Goal: Task Accomplishment & Management: Manage account settings

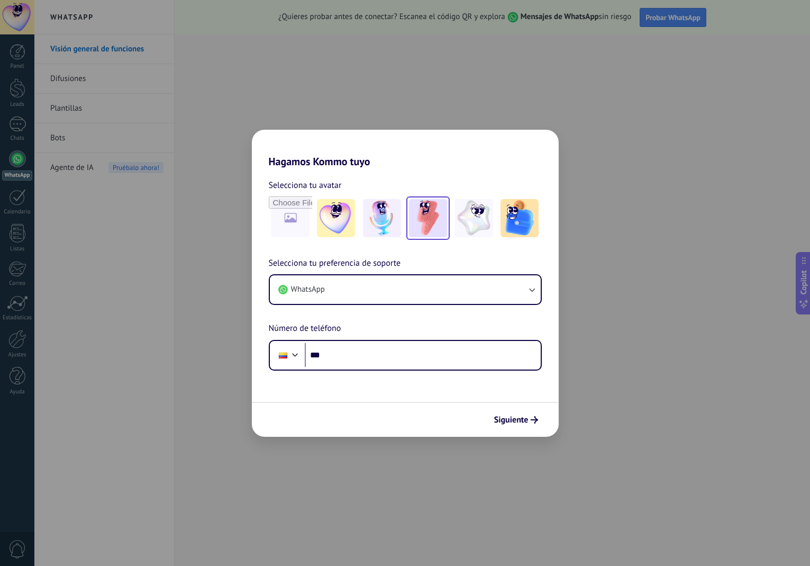
click at [426, 228] on img at bounding box center [428, 218] width 38 height 38
click at [478, 227] on img at bounding box center [474, 218] width 38 height 38
click at [428, 224] on img at bounding box center [428, 218] width 38 height 38
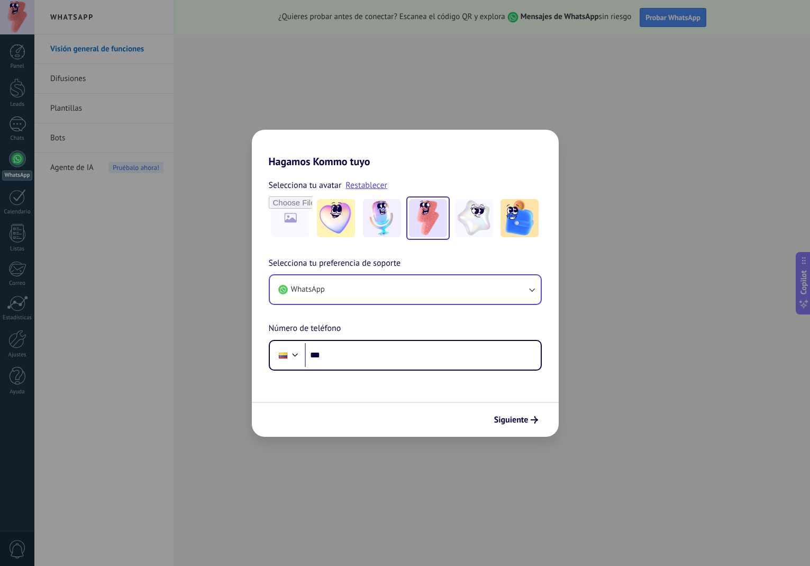
click at [327, 293] on button "WhatsApp" at bounding box center [405, 289] width 271 height 29
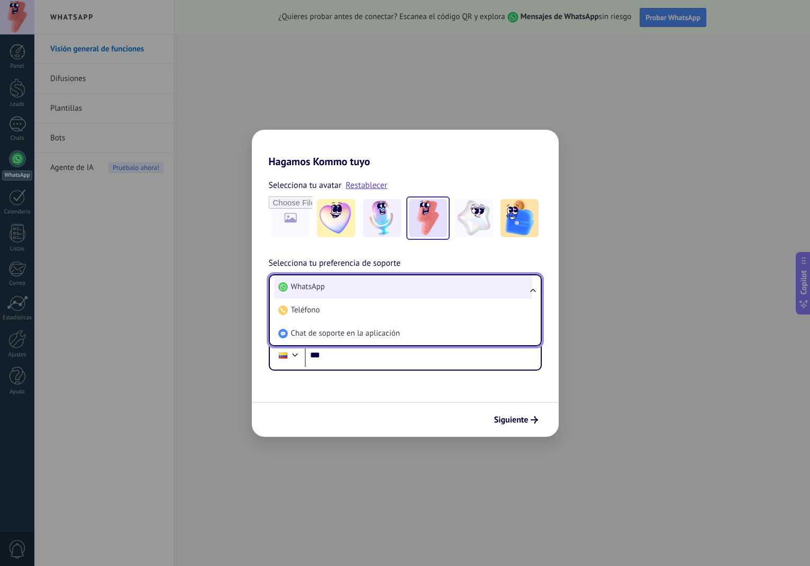
click at [326, 289] on li "WhatsApp" at bounding box center [403, 286] width 258 height 23
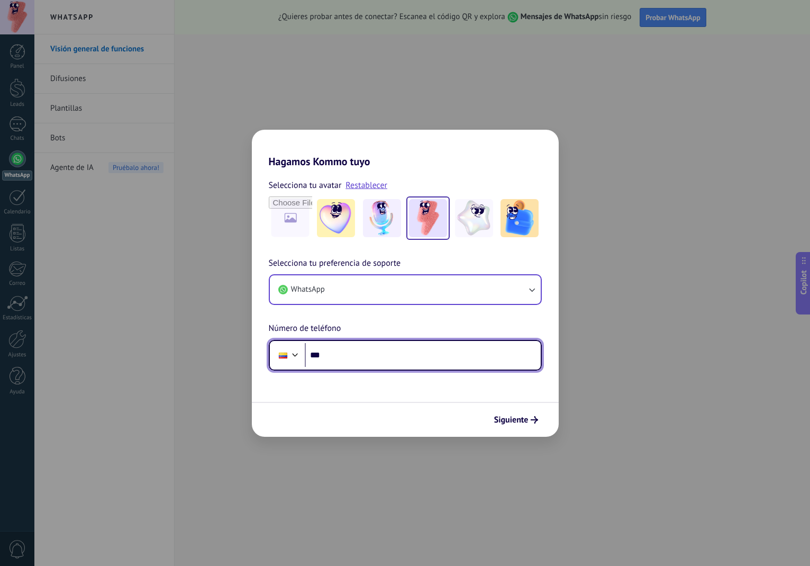
click at [350, 360] on input "***" at bounding box center [423, 355] width 236 height 24
type input "**********"
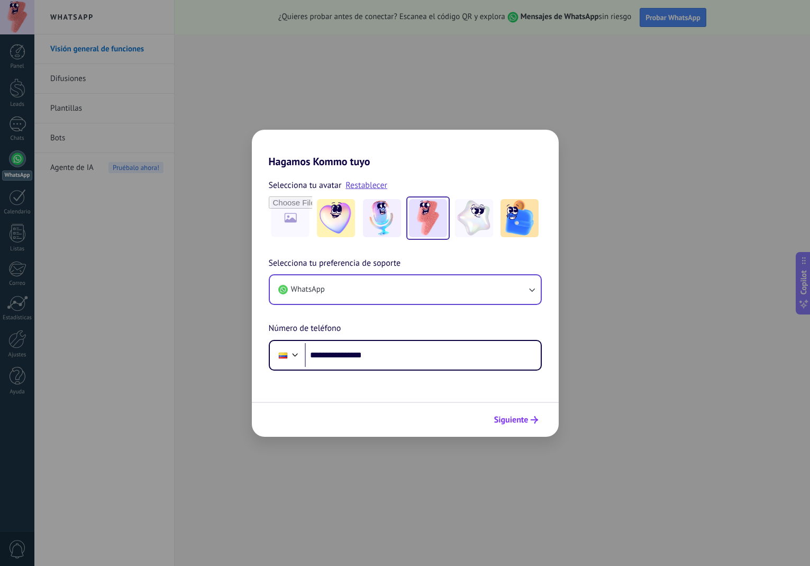
click at [519, 419] on span "Siguiente" at bounding box center [511, 419] width 34 height 7
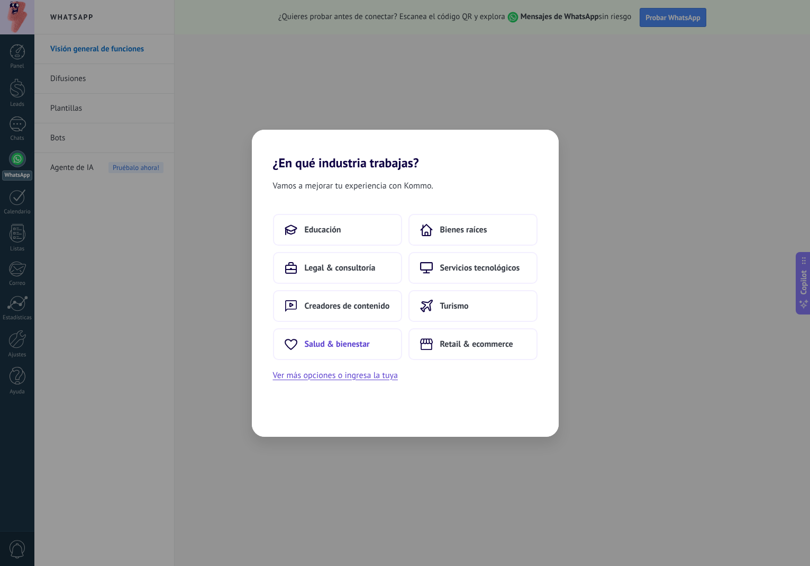
click at [341, 349] on button "Salud & bienestar" at bounding box center [337, 344] width 129 height 32
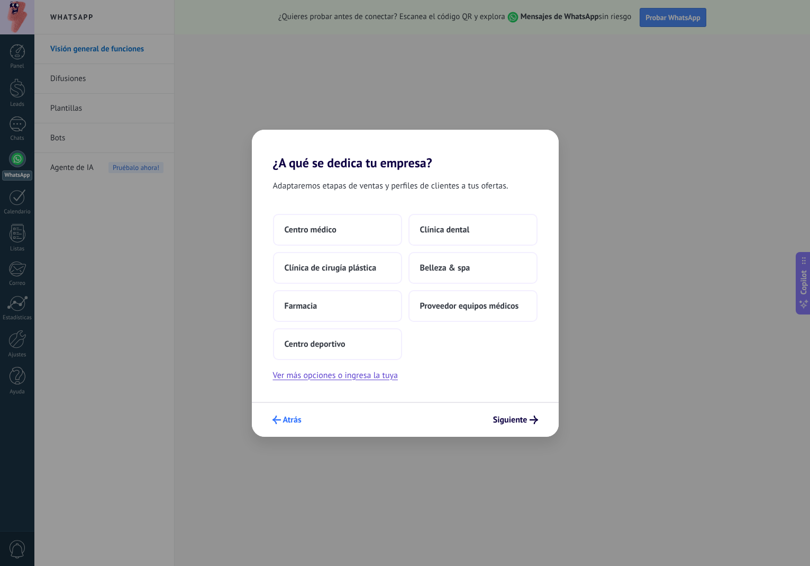
click at [287, 423] on span "Atrás" at bounding box center [292, 419] width 19 height 7
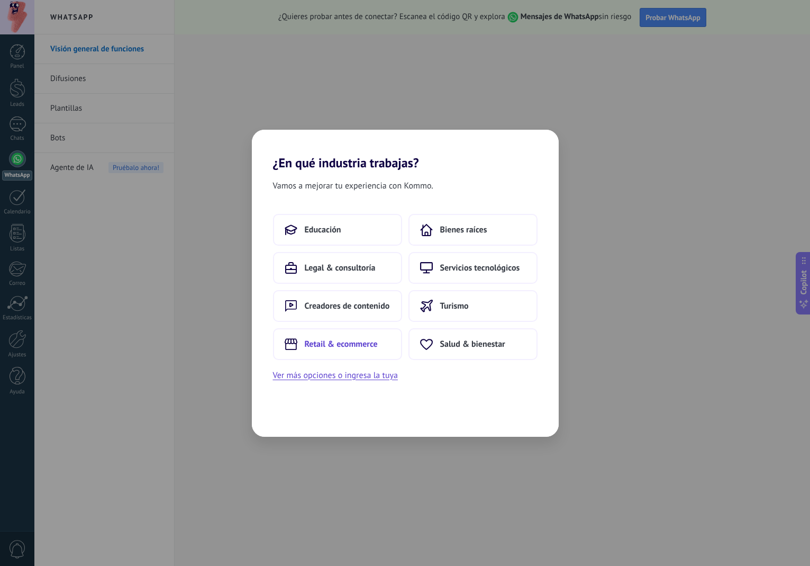
click at [373, 349] on span "Retail & ecommerce" at bounding box center [341, 344] width 73 height 11
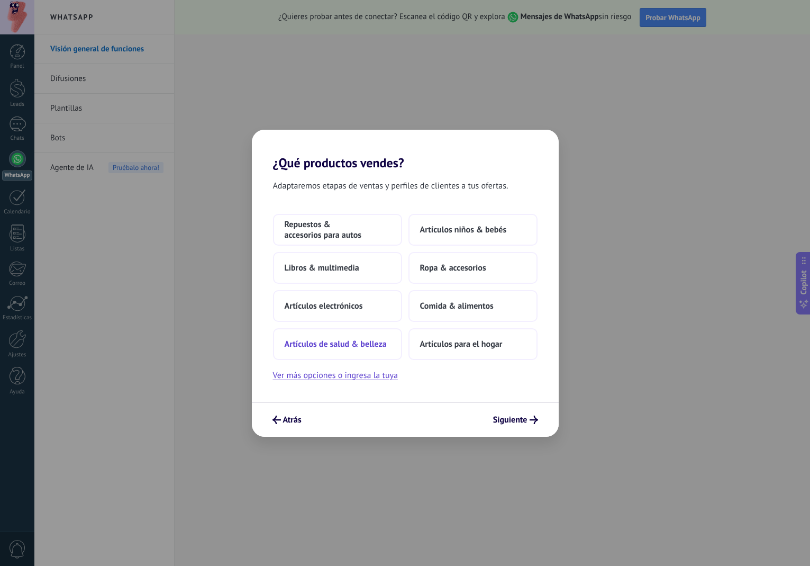
click at [356, 351] on button "Artículos de salud & belleza" at bounding box center [337, 344] width 129 height 32
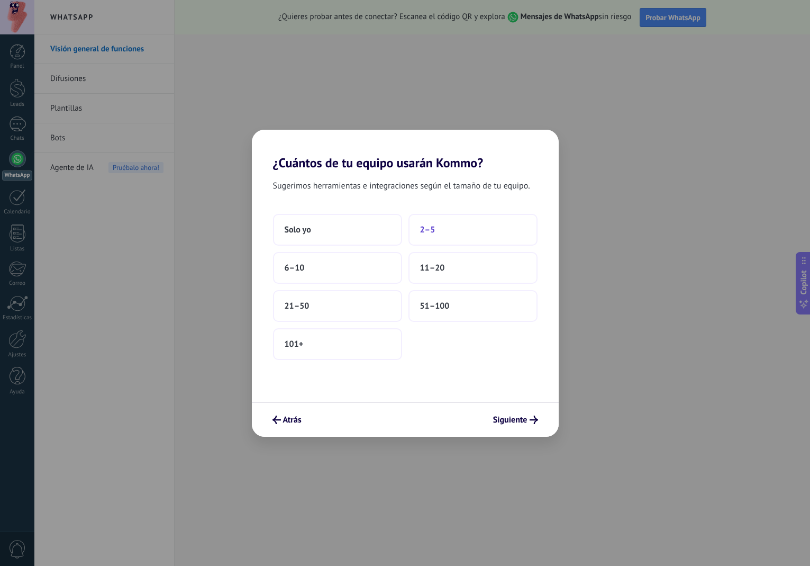
click at [448, 222] on button "2–5" at bounding box center [473, 230] width 129 height 32
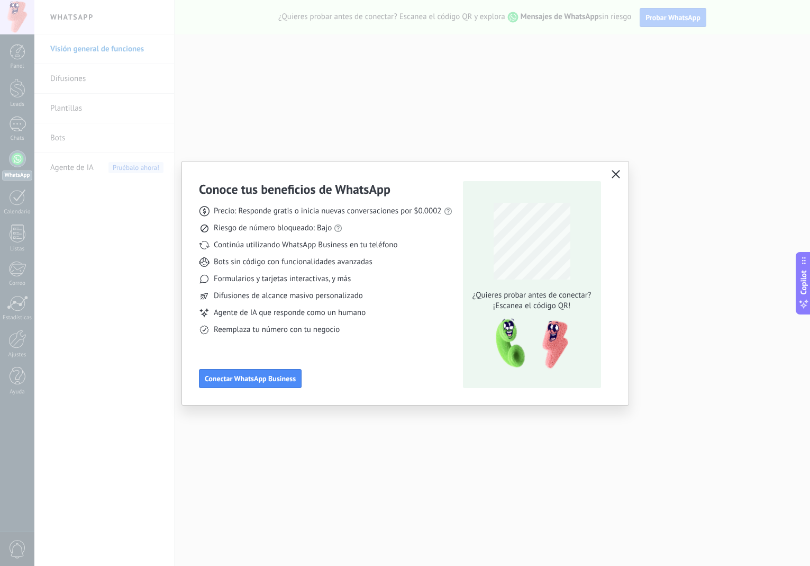
click at [617, 177] on icon "button" at bounding box center [616, 174] width 8 height 8
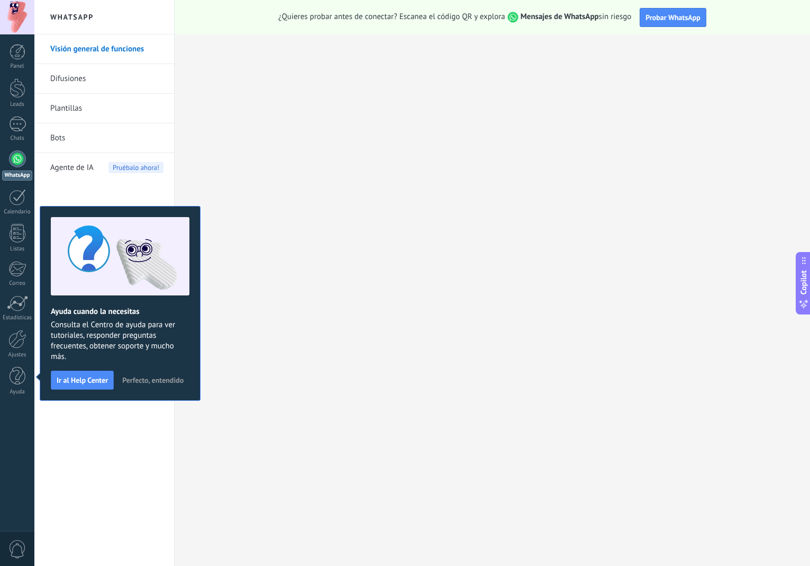
click at [144, 379] on span "Perfecto, entendido" at bounding box center [152, 379] width 61 height 7
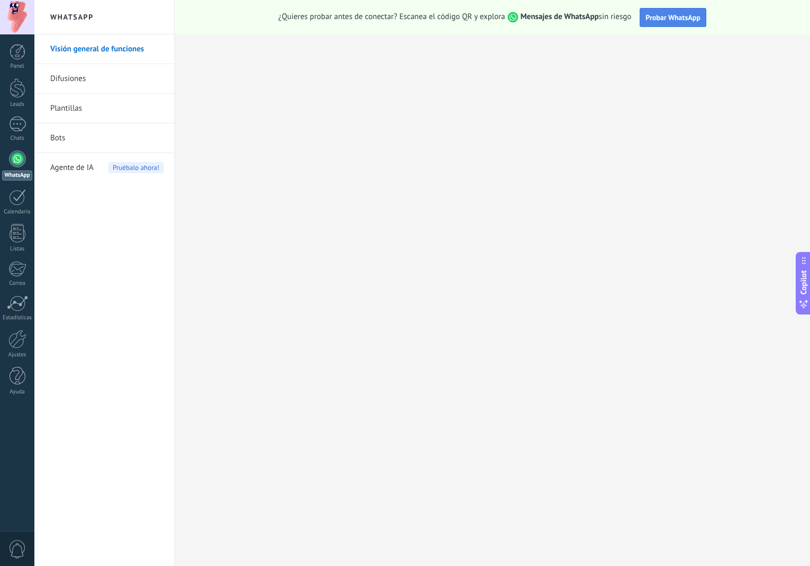
click at [682, 17] on span "Probar WhatsApp" at bounding box center [673, 18] width 55 height 10
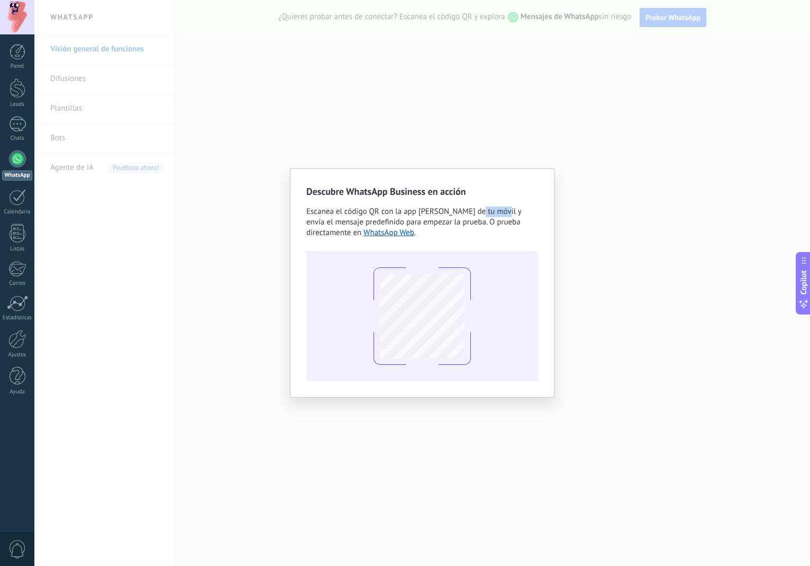
drag, startPoint x: 476, startPoint y: 215, endPoint x: 500, endPoint y: 210, distance: 23.9
click at [500, 210] on span "Escanea el código QR con la app [PERSON_NAME] de tu móvil y envía el mensaje pr…" at bounding box center [413, 221] width 215 height 31
click at [508, 212] on span "Escanea el código QR con la app [PERSON_NAME] de tu móvil y envía el mensaje pr…" at bounding box center [413, 221] width 215 height 31
click at [510, 138] on div "Descubre WhatsApp Business en acción Escanea el código QR con la app [PERSON_NA…" at bounding box center [422, 283] width 776 height 566
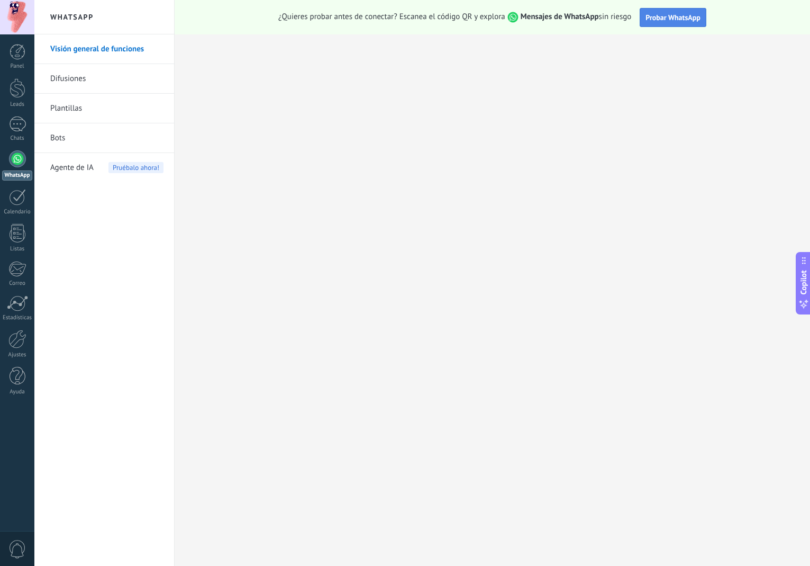
click at [684, 18] on span "Probar WhatsApp" at bounding box center [673, 18] width 55 height 10
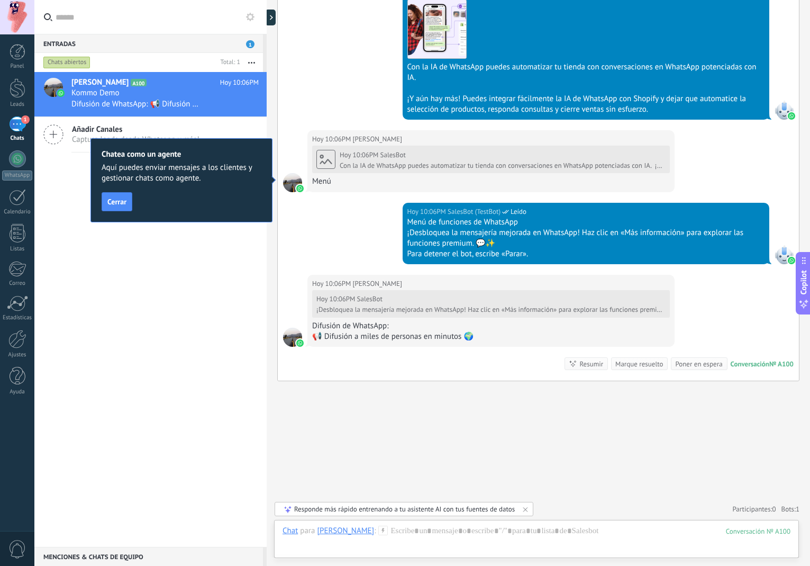
scroll to position [876, 0]
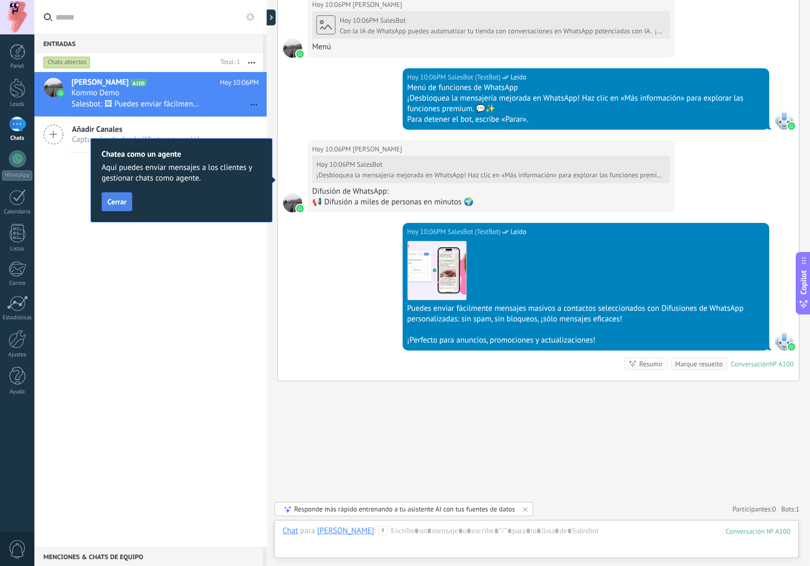
click at [116, 196] on button "Cerrar" at bounding box center [117, 201] width 31 height 19
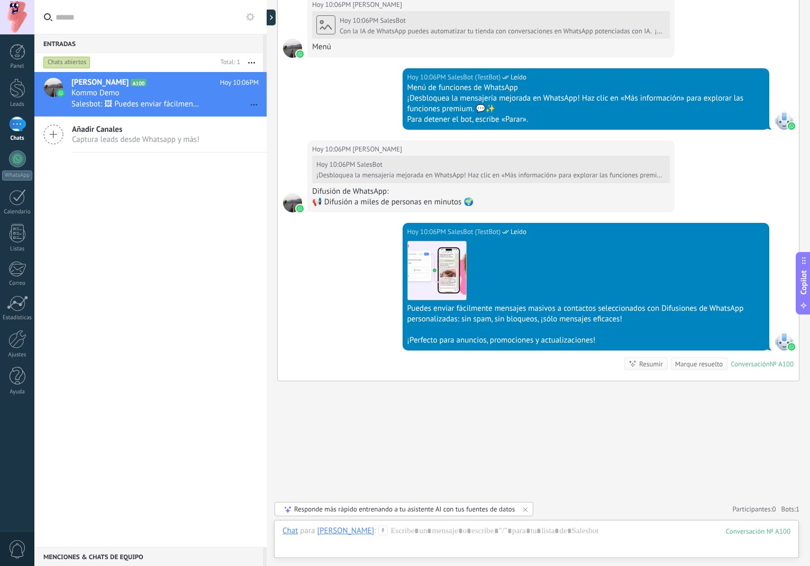
click at [119, 144] on div "Añadir Canales Captura leads desde Whatsapp y más!" at bounding box center [150, 134] width 232 height 35
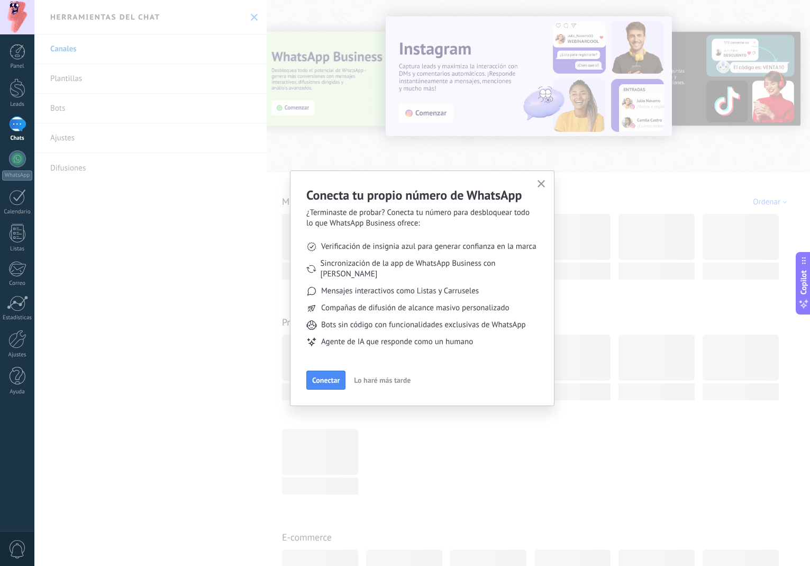
click at [544, 186] on use "button" at bounding box center [542, 184] width 8 height 8
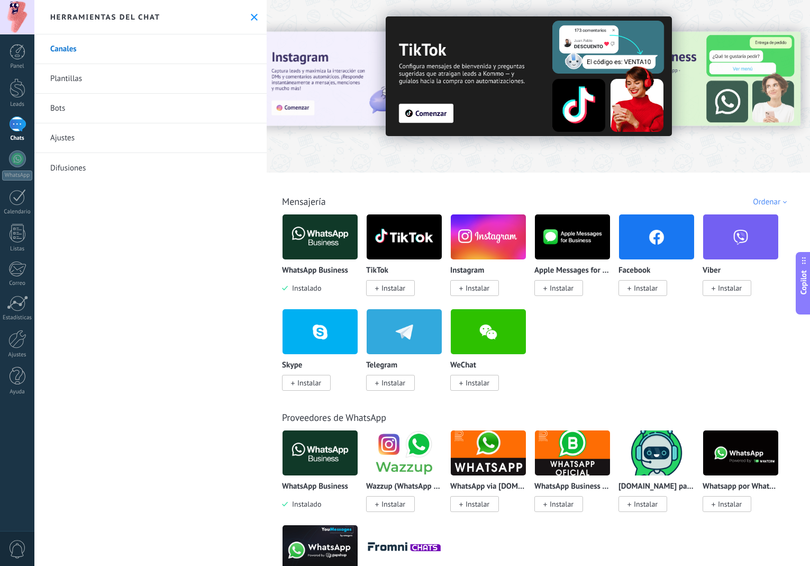
click at [130, 84] on link "Plantillas" at bounding box center [150, 79] width 232 height 30
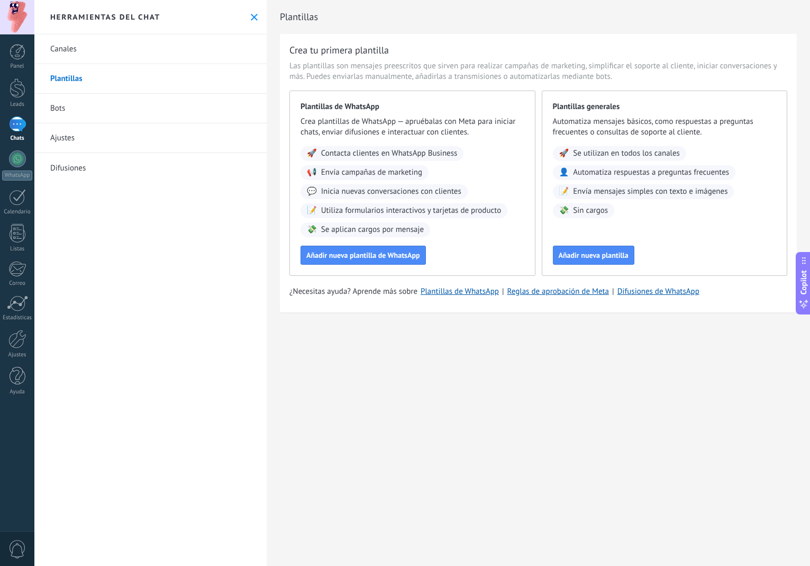
click at [116, 112] on link "Bots" at bounding box center [150, 109] width 232 height 30
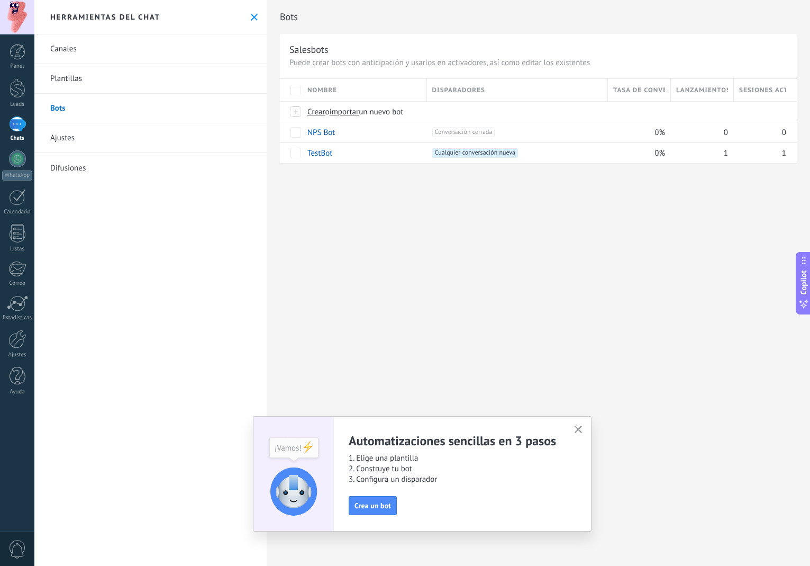
click at [583, 426] on button "button" at bounding box center [578, 430] width 13 height 14
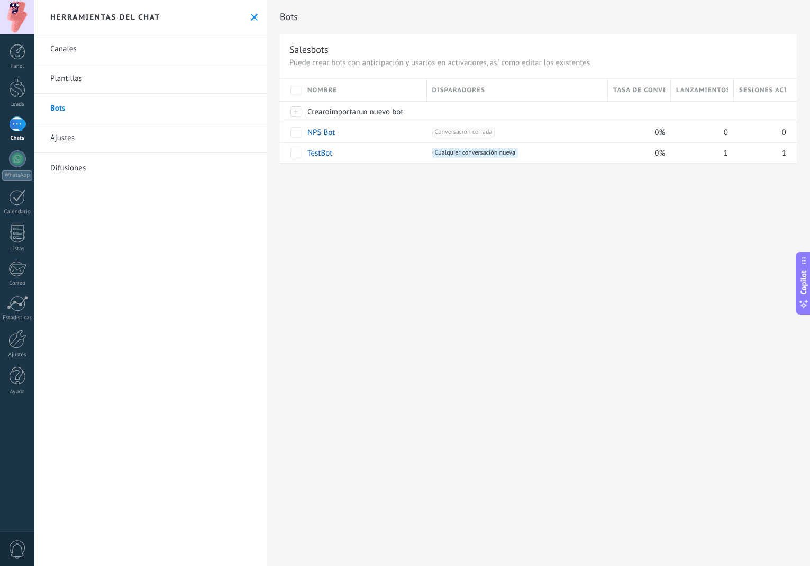
click at [67, 129] on link "Ajustes" at bounding box center [150, 138] width 232 height 30
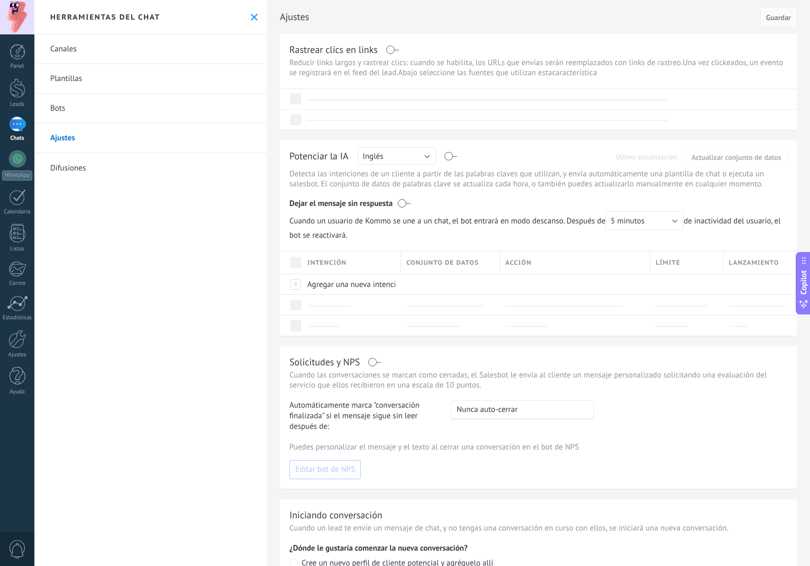
click at [97, 162] on link "Difusiones" at bounding box center [150, 168] width 232 height 30
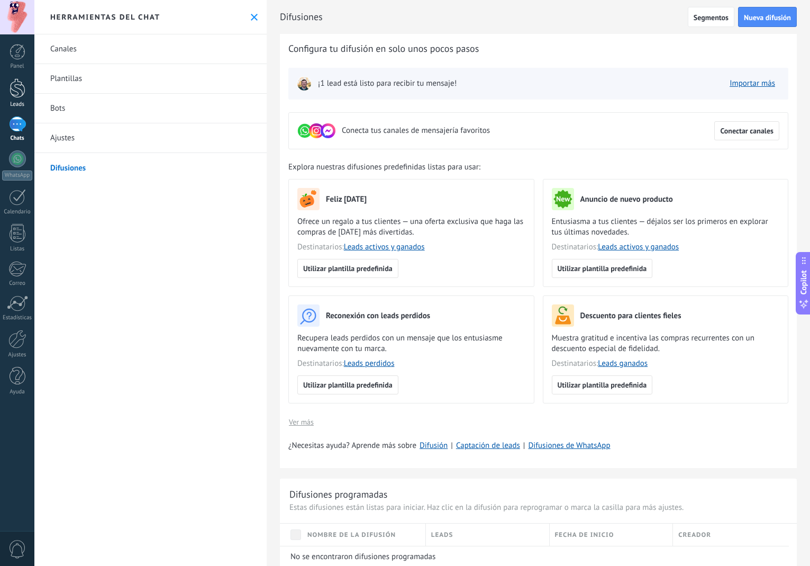
click at [19, 99] on link "Leads" at bounding box center [17, 93] width 34 height 30
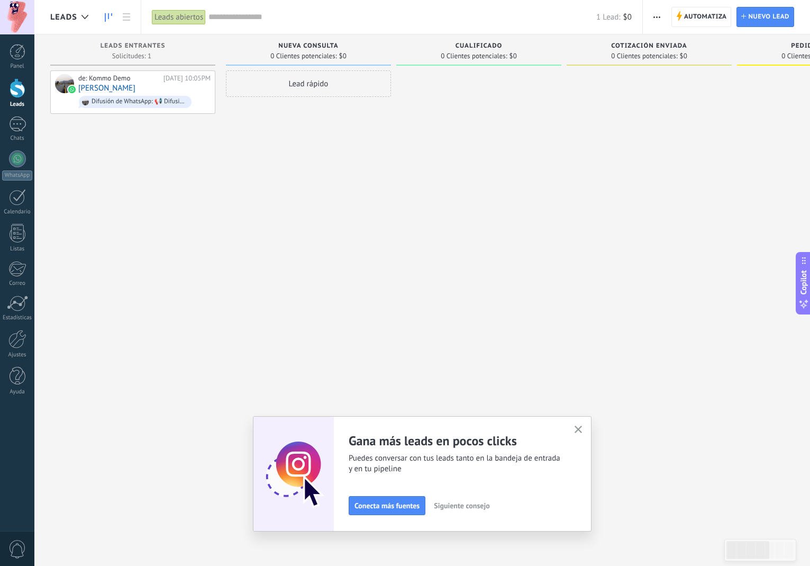
click at [583, 429] on button "button" at bounding box center [578, 430] width 13 height 14
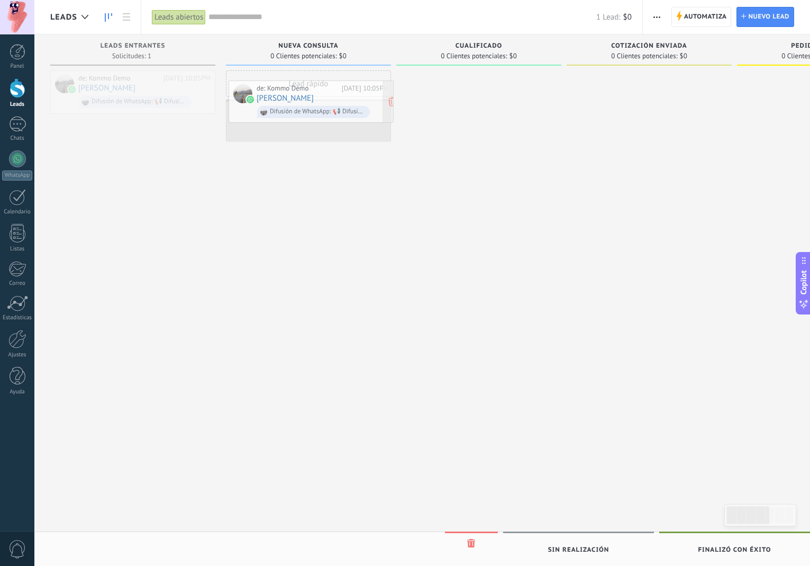
drag, startPoint x: 161, startPoint y: 94, endPoint x: 339, endPoint y: 104, distance: 178.6
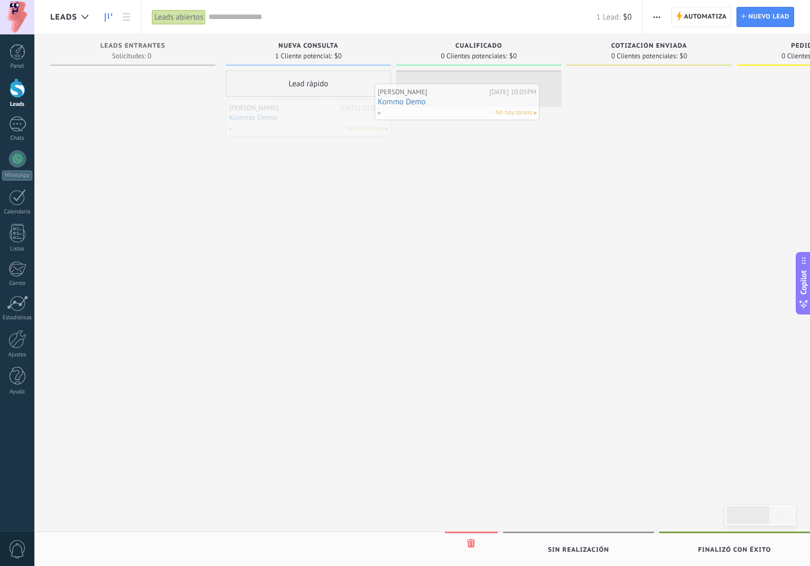
drag, startPoint x: 326, startPoint y: 125, endPoint x: 474, endPoint y: 109, distance: 149.6
drag, startPoint x: 470, startPoint y: 104, endPoint x: 150, endPoint y: 103, distance: 320.2
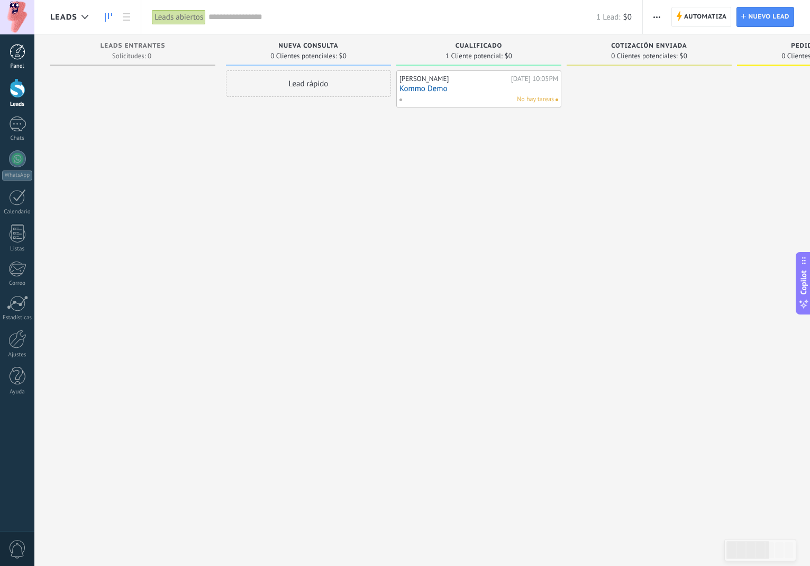
click at [17, 61] on link "Panel" at bounding box center [17, 57] width 34 height 26
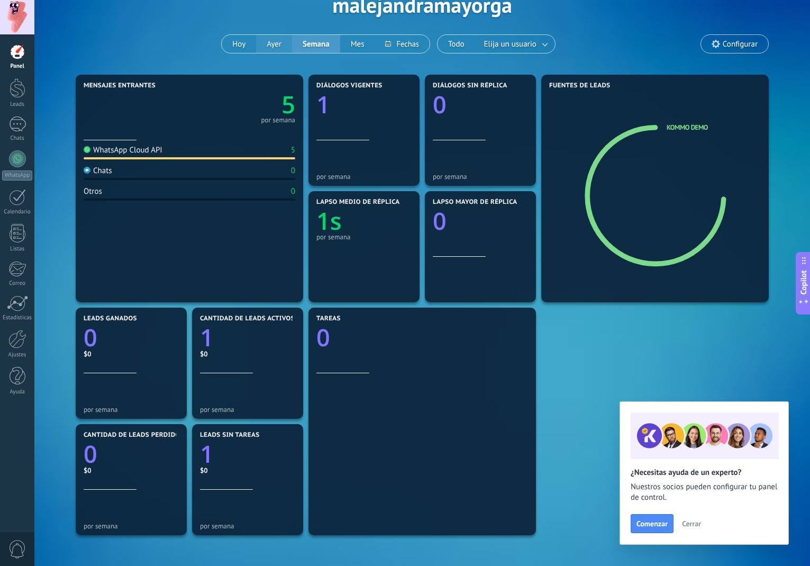
scroll to position [106, 0]
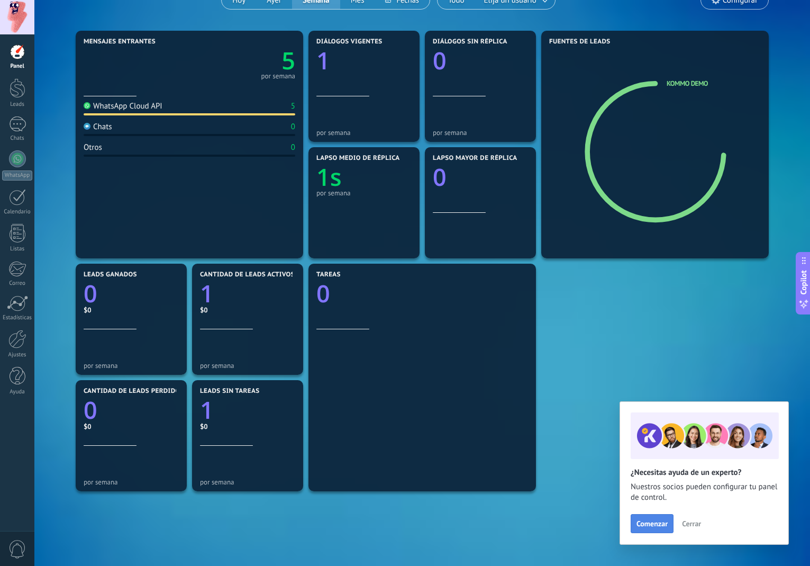
click at [661, 525] on span "Comenzar" at bounding box center [652, 523] width 31 height 7
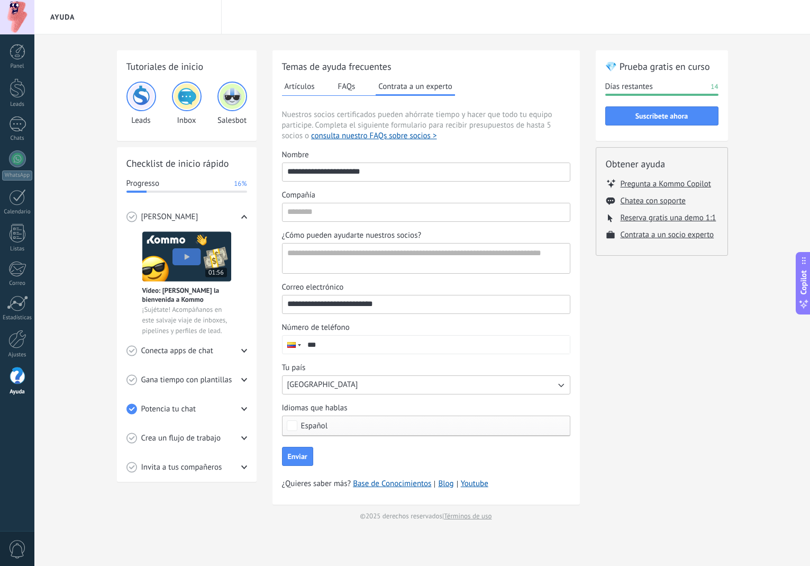
click at [343, 87] on button "FAQs" at bounding box center [347, 86] width 23 height 16
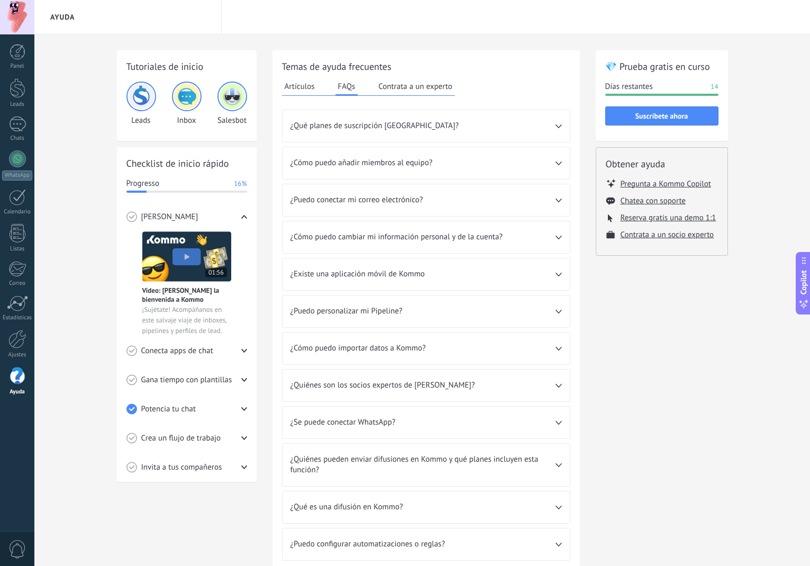
click at [430, 309] on span "¿Puedo personalizar mi Pipeline?" at bounding box center [423, 311] width 265 height 11
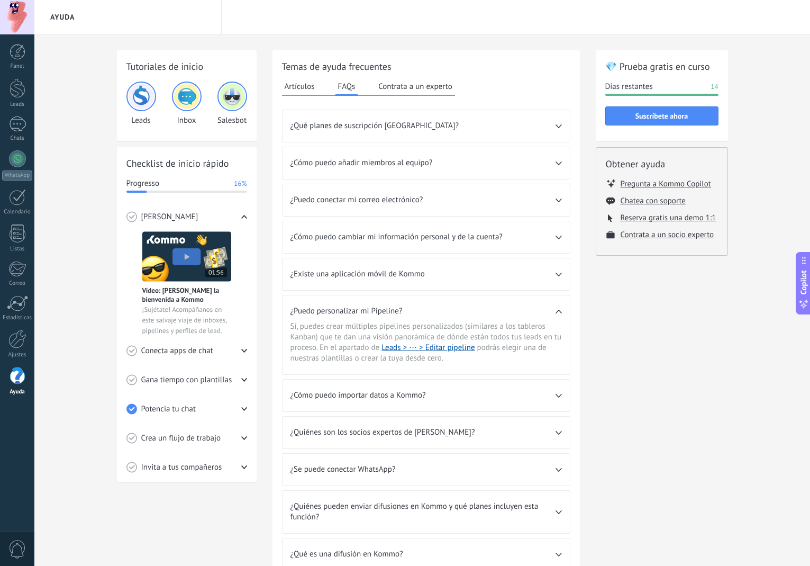
click at [430, 309] on span "¿Puedo personalizar mi Pipeline?" at bounding box center [423, 311] width 265 height 11
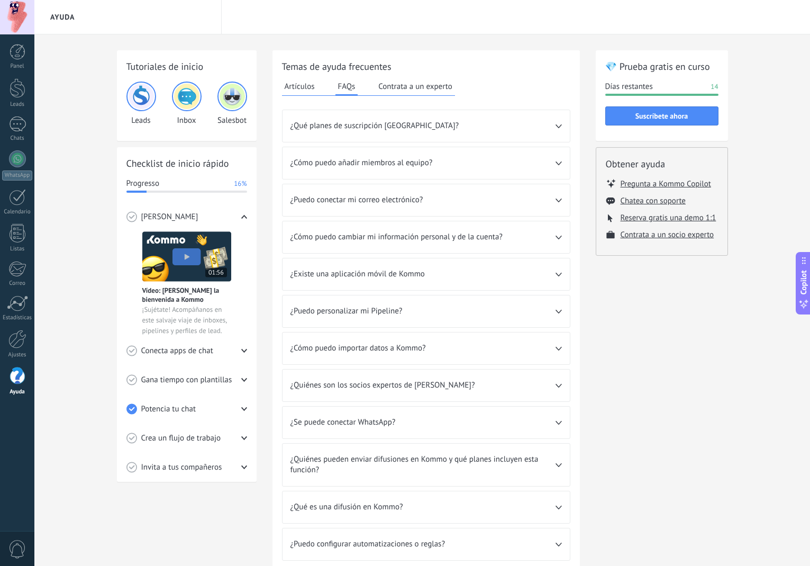
click at [299, 84] on button "Artículos" at bounding box center [299, 86] width 35 height 16
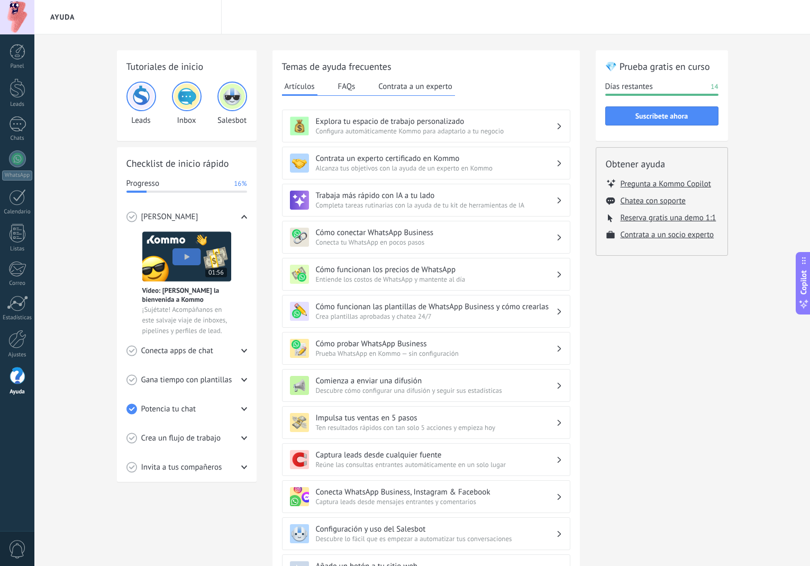
click at [512, 214] on div "Trabaja más rápido con IA a tu lado Completa tareas rutinarias con la ayuda de …" at bounding box center [426, 200] width 288 height 33
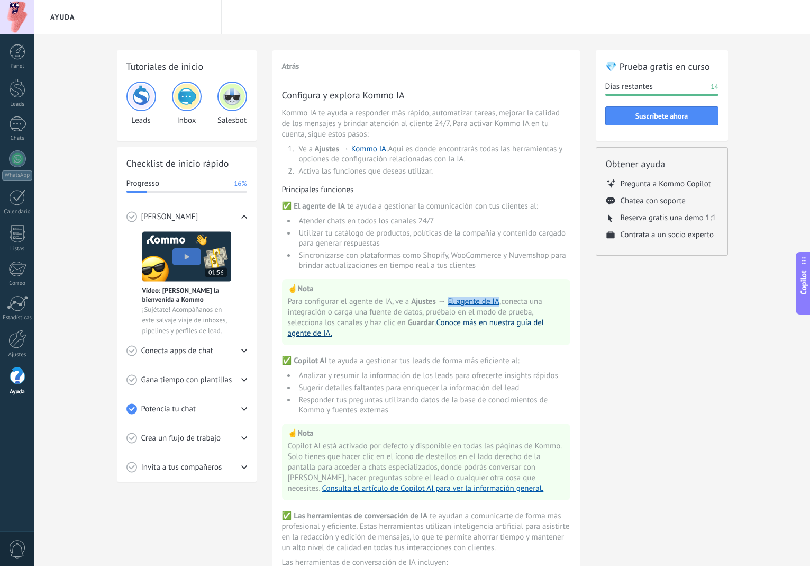
click at [454, 324] on link "Conoce más en nuestra guía del agente de IA." at bounding box center [416, 328] width 257 height 21
click at [476, 303] on link "El agente de IA" at bounding box center [474, 301] width 52 height 10
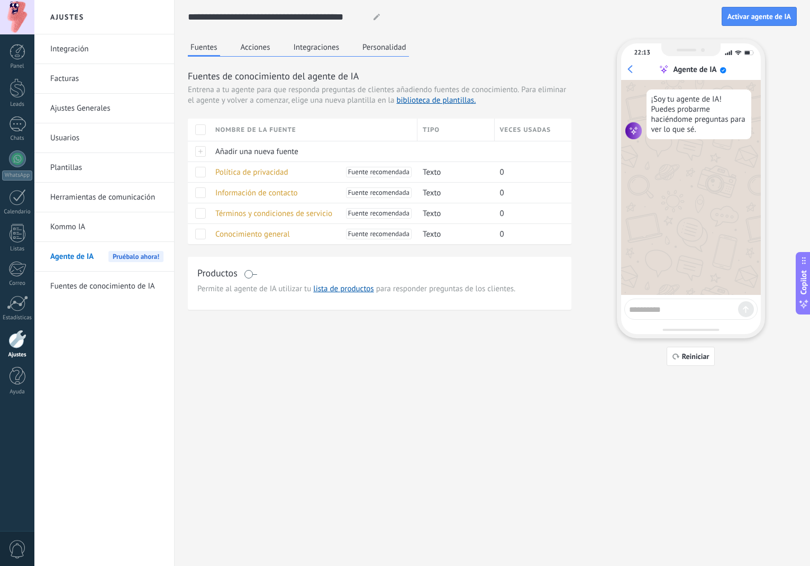
click at [659, 305] on textarea at bounding box center [683, 307] width 109 height 13
type textarea "**********"
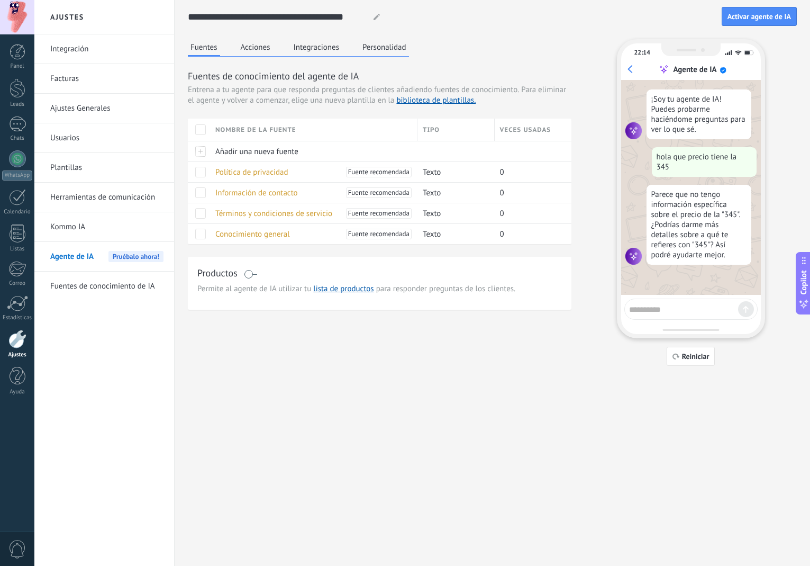
click at [687, 312] on textarea at bounding box center [683, 307] width 109 height 13
type textarea "**********"
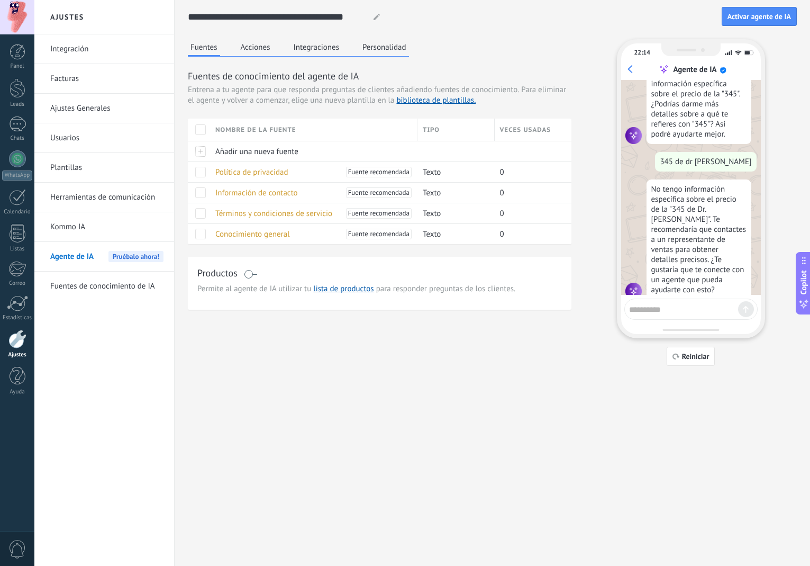
scroll to position [129, 0]
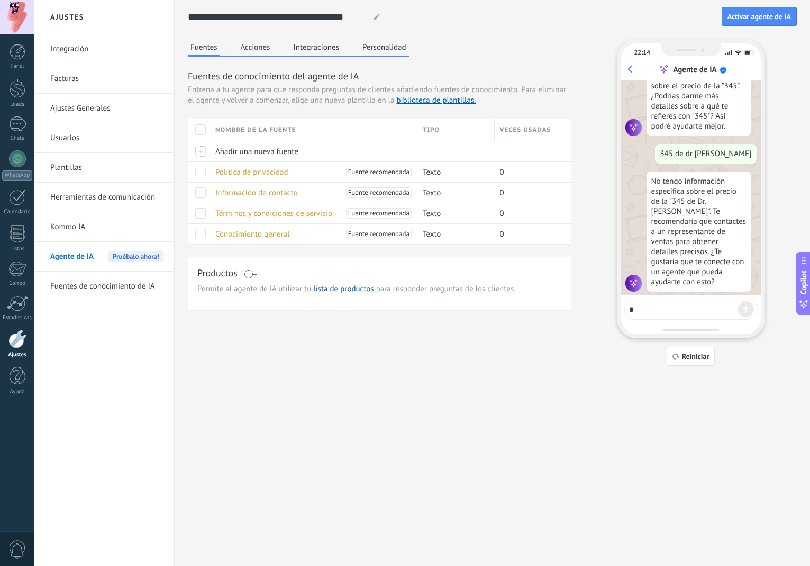
type textarea "**"
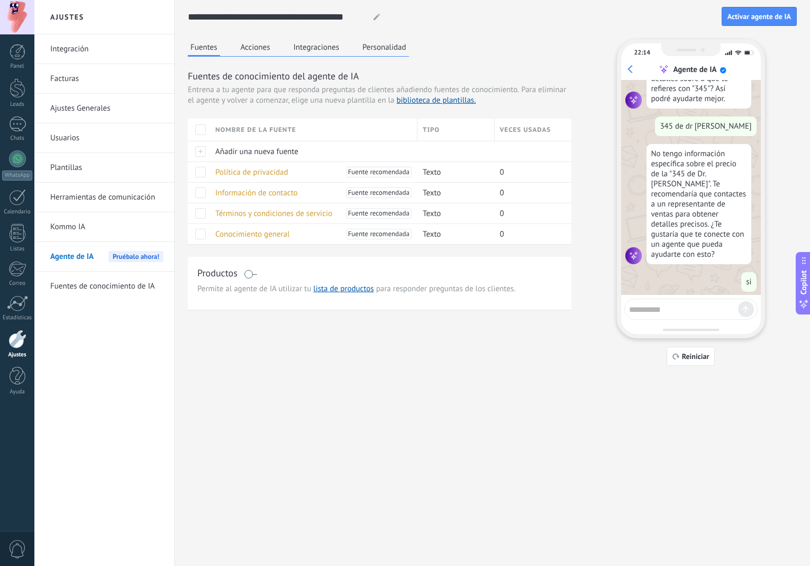
scroll to position [184, 0]
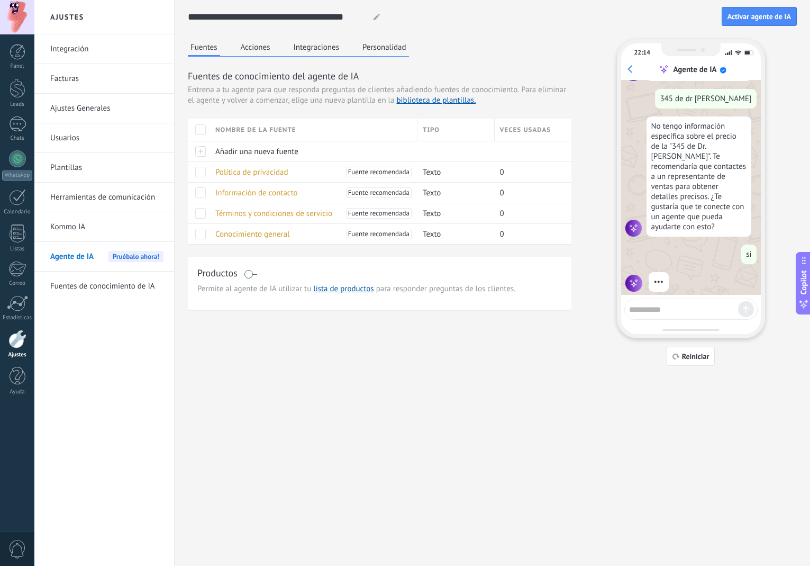
click at [256, 54] on button "Acciones" at bounding box center [255, 47] width 35 height 16
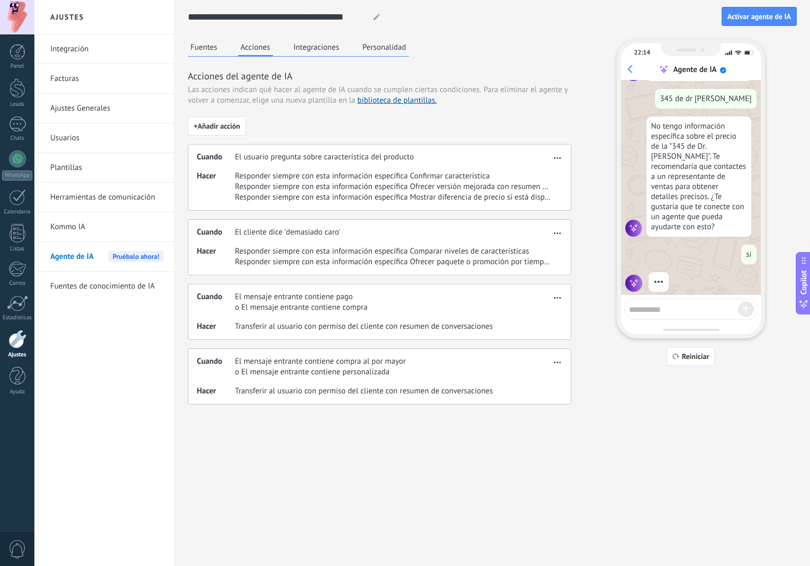
scroll to position [0, 0]
drag, startPoint x: 247, startPoint y: 92, endPoint x: 328, endPoint y: 94, distance: 81.0
click at [328, 94] on span "Las acciones indican qué hacer al agente de IA cuando se cumplen ciertas condic…" at bounding box center [335, 90] width 294 height 11
click at [321, 94] on span "Las acciones indican qué hacer al agente de IA cuando se cumplen ciertas condic…" at bounding box center [335, 90] width 294 height 11
click at [315, 53] on button "Integraciones" at bounding box center [316, 47] width 51 height 16
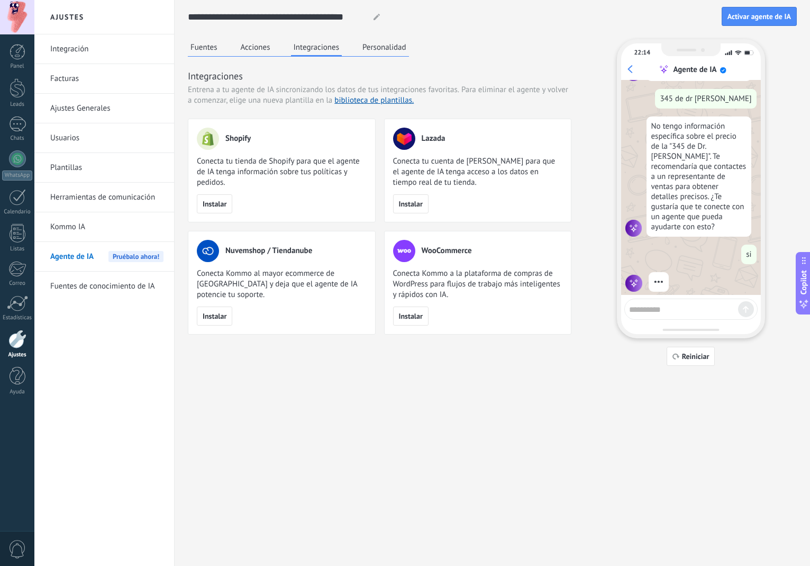
click at [388, 47] on button "Personalidad" at bounding box center [384, 47] width 49 height 16
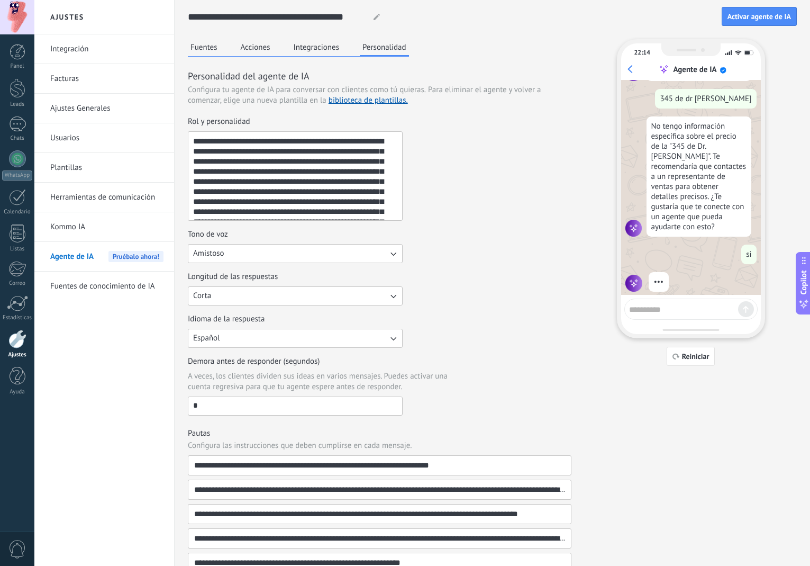
click at [258, 250] on button "Amistoso" at bounding box center [295, 253] width 215 height 19
click at [455, 276] on div "Longitud de las respuestas Corta" at bounding box center [380, 289] width 384 height 34
click at [297, 296] on button "Corta" at bounding box center [295, 295] width 215 height 19
click at [507, 297] on div "Longitud de las respuestas Corta Corta Media Larga" at bounding box center [380, 289] width 384 height 34
click at [316, 41] on button "Integraciones" at bounding box center [316, 47] width 51 height 16
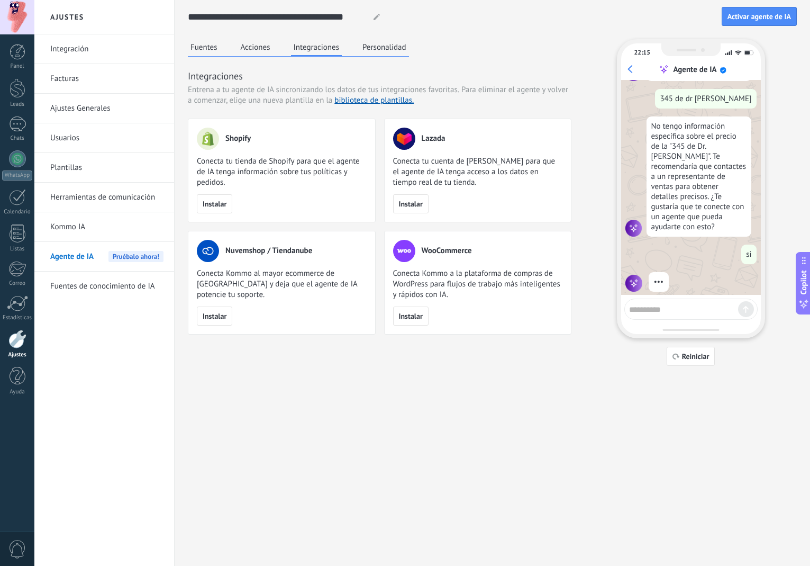
click at [272, 46] on button "Acciones" at bounding box center [255, 47] width 35 height 16
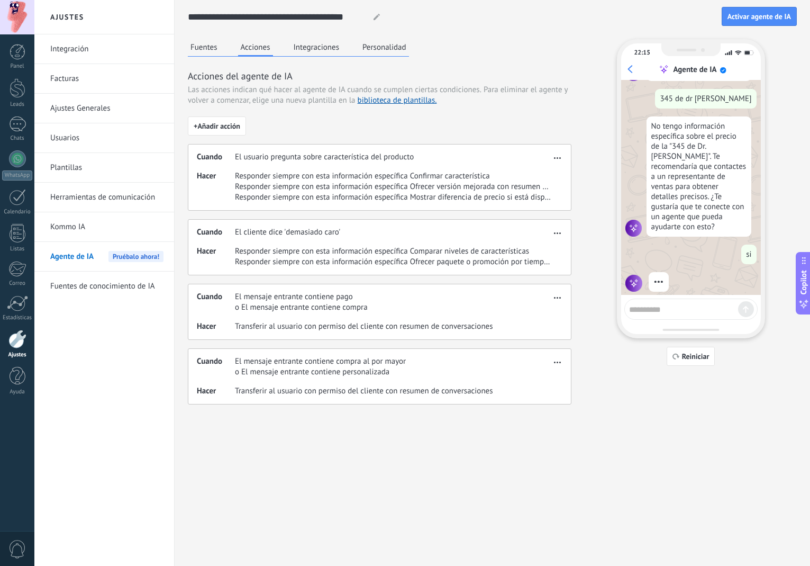
click at [424, 161] on div "Cuando El usuario pregunta sobre característica del producto" at bounding box center [374, 157] width 354 height 11
click at [374, 167] on div "Cuando El usuario pregunta sobre característica del producto Hacer Responder si…" at bounding box center [380, 177] width 384 height 67
click at [562, 155] on button "button" at bounding box center [558, 156] width 12 height 13
click at [495, 128] on div "+ Añadir acción Cuando El usuario pregunta sobre característica del producto Ha…" at bounding box center [380, 260] width 384 height 288
